Goal: Task Accomplishment & Management: Manage account settings

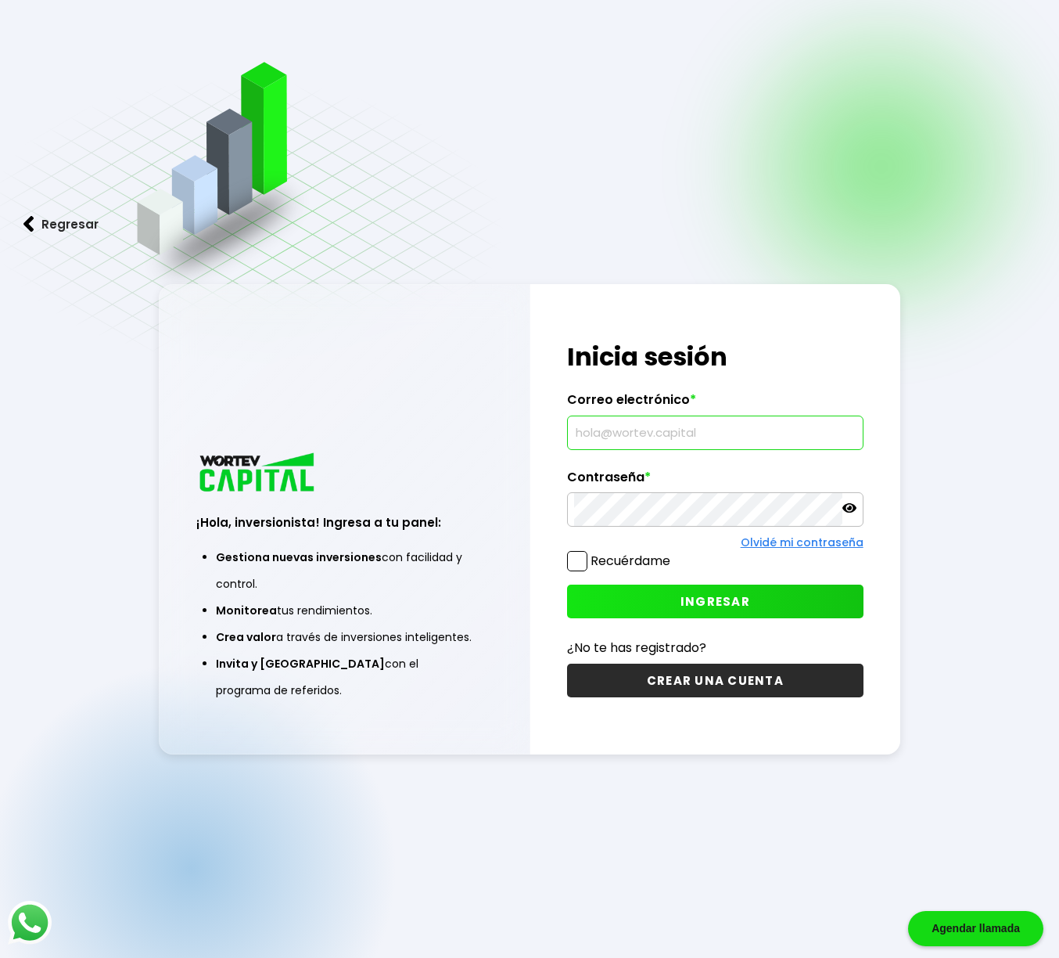
drag, startPoint x: 593, startPoint y: 430, endPoint x: 665, endPoint y: 440, distance: 72.7
click at [593, 430] on input "text" at bounding box center [715, 432] width 282 height 33
type input "[EMAIL_ADDRESS][DOMAIN_NAME]"
click at [684, 589] on button "INGRESAR" at bounding box center [715, 601] width 296 height 34
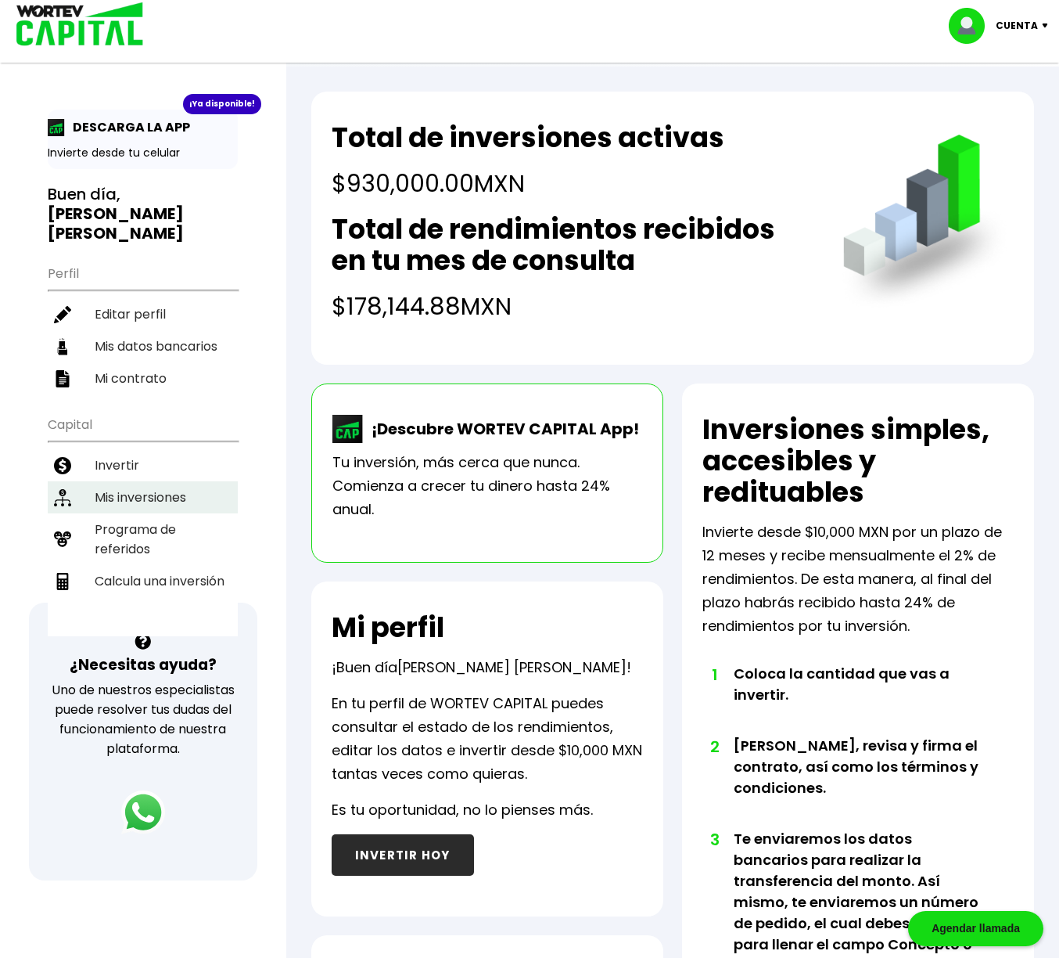
click at [132, 481] on li "Mis inversiones" at bounding box center [143, 497] width 190 height 32
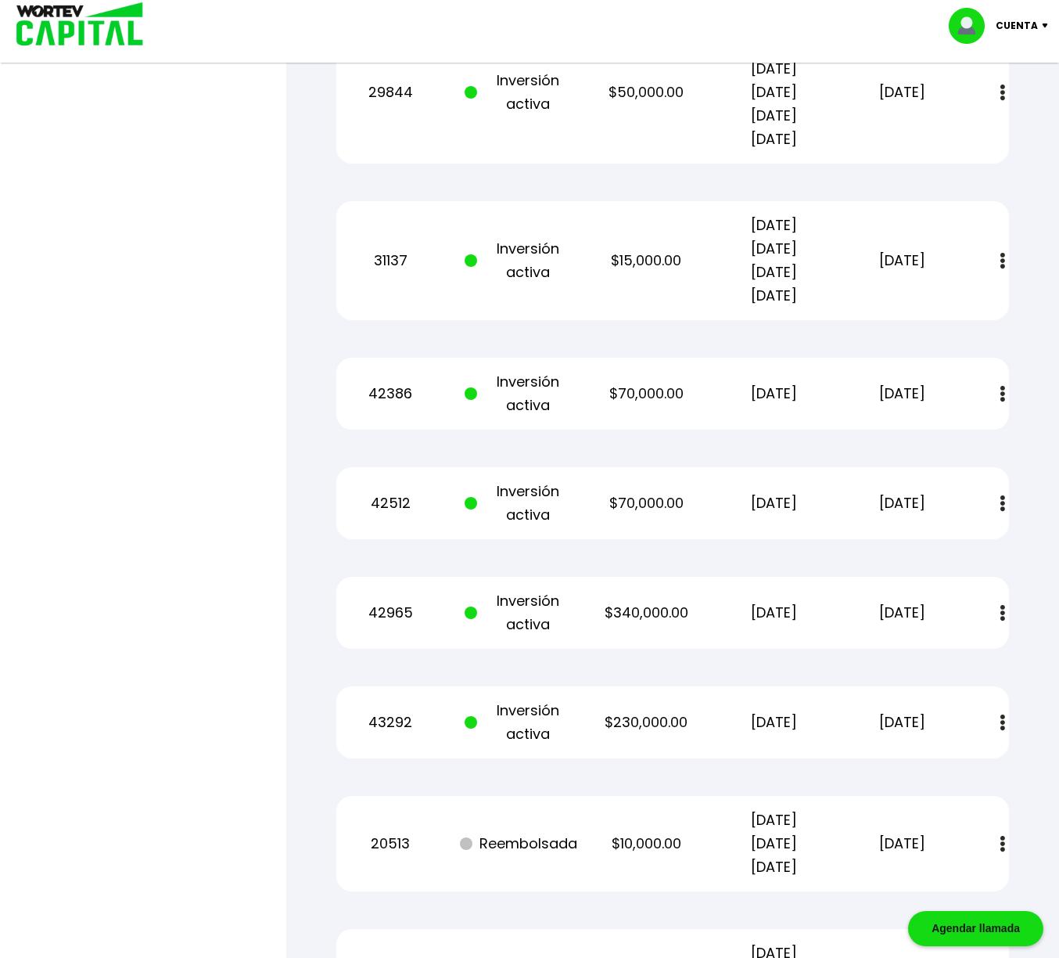
scroll to position [1353, 0]
click at [1002, 396] on img at bounding box center [1003, 392] width 5 height 16
click at [966, 434] on img at bounding box center [965, 434] width 13 height 15
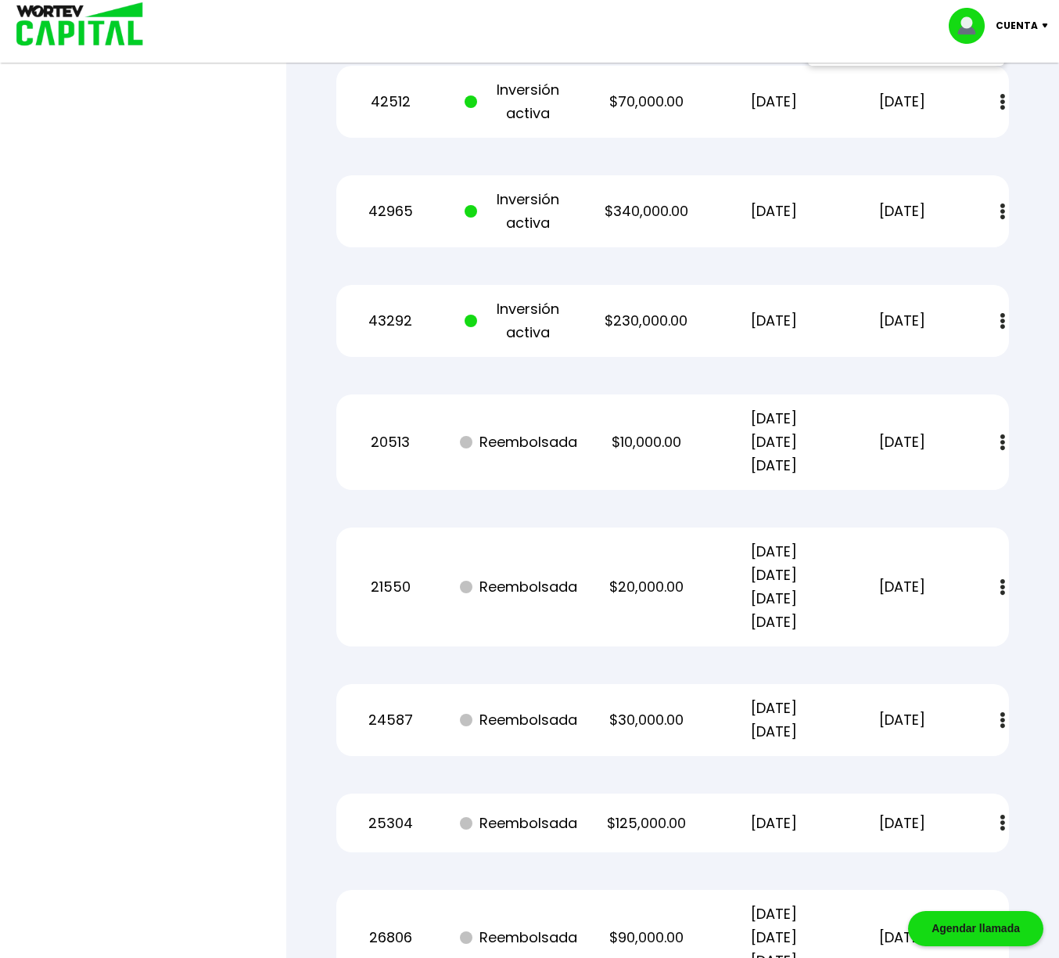
scroll to position [1761, 0]
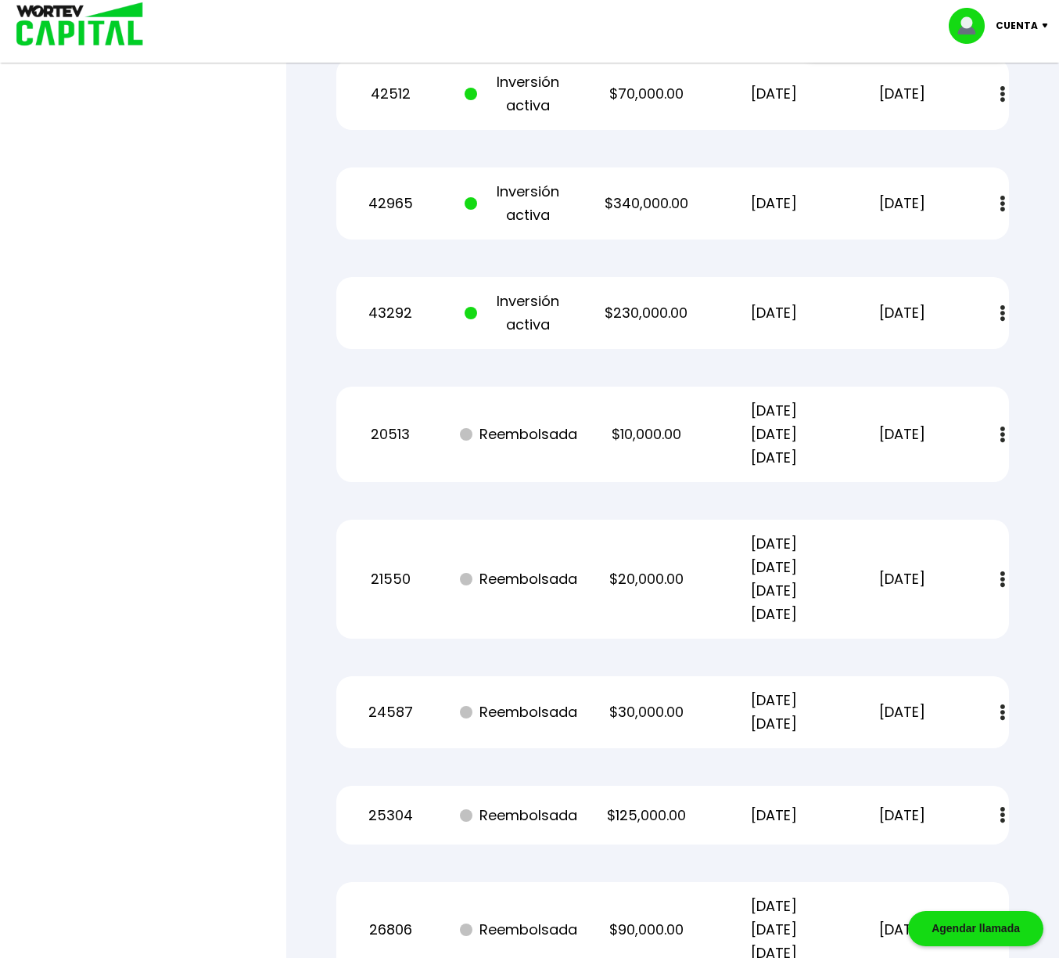
click at [1046, 25] on img at bounding box center [1048, 25] width 21 height 5
click at [993, 104] on li "Cerrar sesión" at bounding box center [1000, 104] width 125 height 32
